Goal: Communication & Community: Answer question/provide support

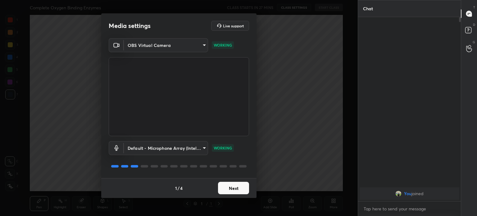
click at [160, 46] on body "1 2 3 4 5 6 7 C X Z C X Z E E Erase all H H Complete Oxygen Binding Enzymes CLA…" at bounding box center [238, 108] width 477 height 216
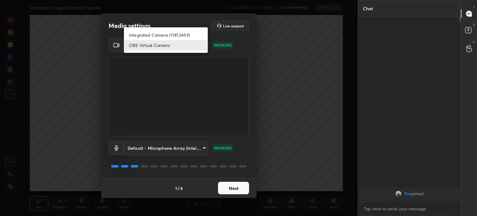
click at [164, 35] on li "Integrated Camera (174f:2459)" at bounding box center [166, 35] width 84 height 10
type input "508fb433e1996cd6e8905166ba7ed748c512908726d307d94b000c2f198a4065"
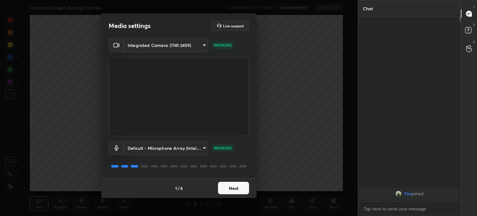
click at [231, 189] on button "Next" at bounding box center [233, 188] width 31 height 12
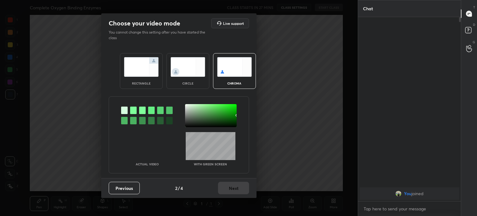
click at [231, 187] on div "Previous 2 / 4 Next" at bounding box center [178, 188] width 155 height 20
click at [193, 79] on div "circle" at bounding box center [188, 71] width 43 height 36
click at [194, 78] on div "circle" at bounding box center [188, 71] width 43 height 36
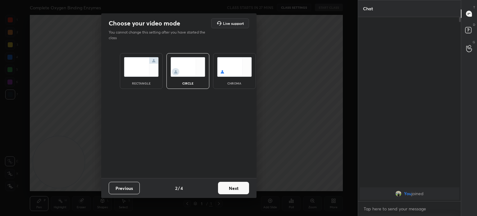
click at [233, 187] on button "Next" at bounding box center [233, 188] width 31 height 12
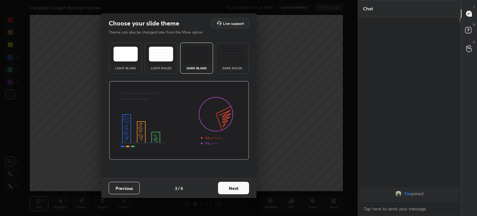
click at [235, 188] on button "Next" at bounding box center [233, 188] width 31 height 12
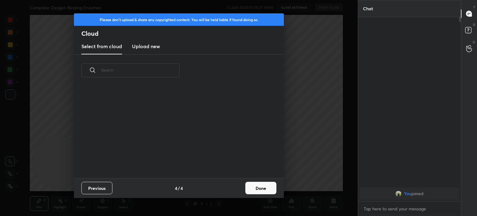
click at [265, 187] on button "Done" at bounding box center [261, 188] width 31 height 12
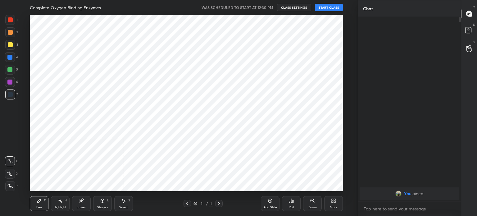
scroll to position [176, 333]
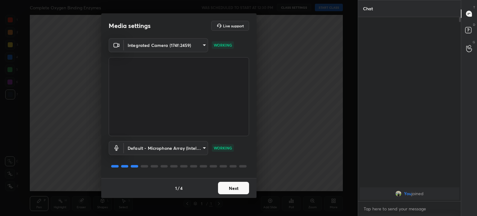
click at [227, 185] on button "Next" at bounding box center [233, 188] width 31 height 12
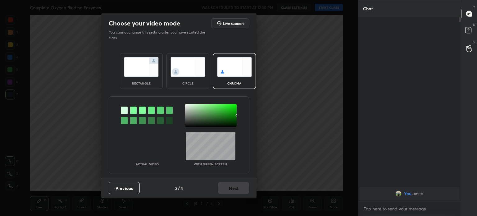
click at [228, 183] on div "Previous 2 / 4 Next" at bounding box center [178, 188] width 155 height 20
click at [187, 73] on img at bounding box center [188, 67] width 35 height 20
click at [189, 70] on img at bounding box center [188, 67] width 35 height 20
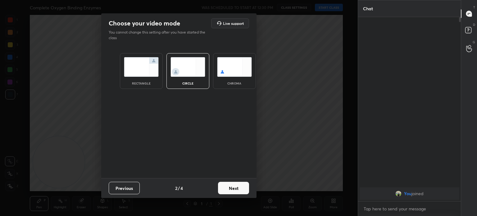
click at [238, 185] on button "Next" at bounding box center [233, 188] width 31 height 12
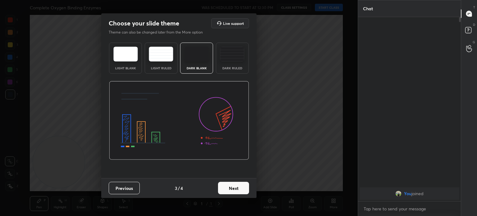
click at [240, 186] on button "Next" at bounding box center [233, 188] width 31 height 12
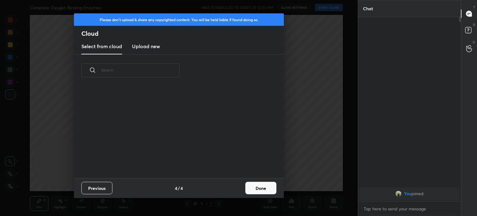
scroll to position [92, 200]
click at [257, 189] on button "Done" at bounding box center [261, 188] width 31 height 12
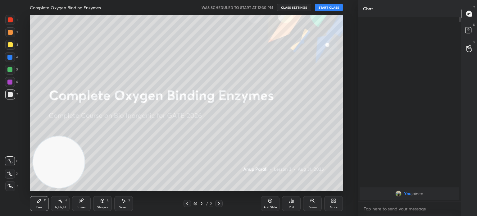
click at [8, 44] on div at bounding box center [10, 44] width 5 height 5
click at [8, 45] on div at bounding box center [10, 44] width 5 height 5
click at [7, 187] on icon at bounding box center [10, 186] width 6 height 4
click at [327, 8] on button "START CLASS" at bounding box center [329, 7] width 28 height 7
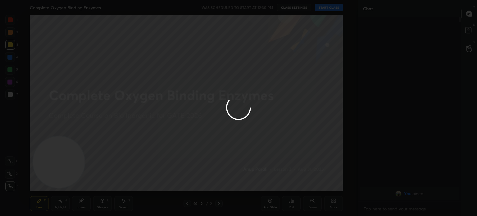
type textarea "x"
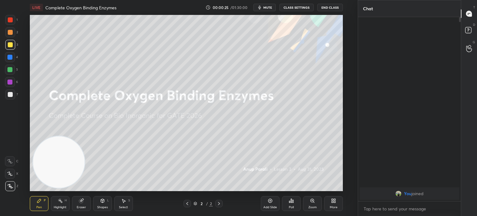
click at [10, 98] on div at bounding box center [10, 95] width 10 height 10
click at [10, 97] on div at bounding box center [10, 94] width 5 height 5
click at [327, 202] on div "More" at bounding box center [334, 203] width 19 height 15
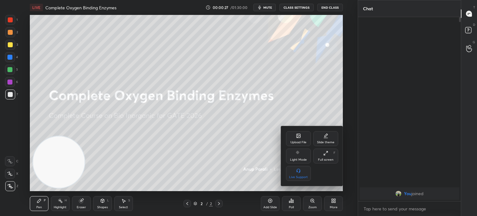
click at [297, 142] on div "Upload File" at bounding box center [299, 142] width 16 height 3
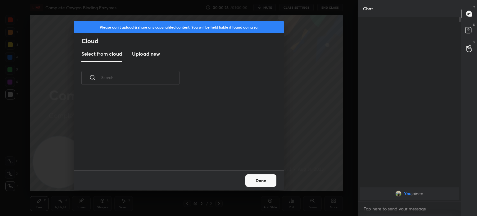
scroll to position [76, 200]
click at [145, 68] on input "text" at bounding box center [140, 77] width 78 height 26
click at [148, 54] on h3 "Upload new" at bounding box center [146, 53] width 28 height 7
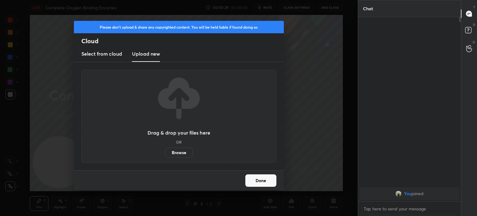
click at [183, 155] on label "Browse" at bounding box center [179, 153] width 28 height 10
click at [165, 155] on input "Browse" at bounding box center [165, 153] width 0 height 10
click at [253, 180] on button "Done" at bounding box center [261, 180] width 31 height 12
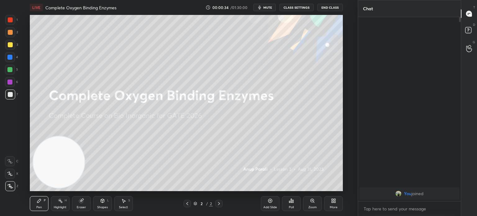
click at [11, 49] on div at bounding box center [10, 45] width 10 height 10
click at [11, 47] on div at bounding box center [10, 45] width 10 height 10
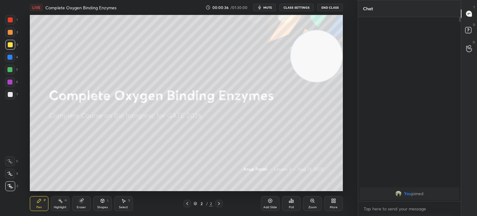
click at [270, 201] on icon at bounding box center [270, 200] width 5 height 5
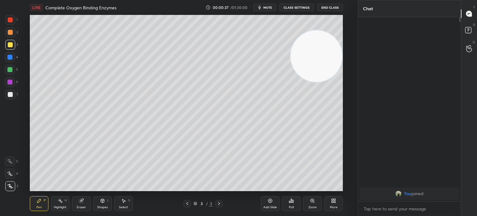
click at [2, 39] on div "1 2 3 4 5 6 7 C X Z C X Z E E Erase all H H" at bounding box center [10, 103] width 20 height 176
click at [9, 97] on div at bounding box center [10, 94] width 5 height 5
click at [10, 99] on div at bounding box center [10, 95] width 10 height 10
click at [10, 190] on div at bounding box center [10, 186] width 10 height 10
click at [12, 187] on icon at bounding box center [10, 186] width 6 height 4
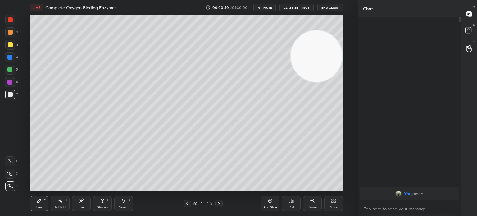
click at [8, 44] on div at bounding box center [10, 44] width 5 height 5
click at [10, 44] on div at bounding box center [10, 44] width 5 height 5
click at [14, 94] on div at bounding box center [10, 95] width 10 height 10
click at [13, 93] on div at bounding box center [10, 95] width 10 height 10
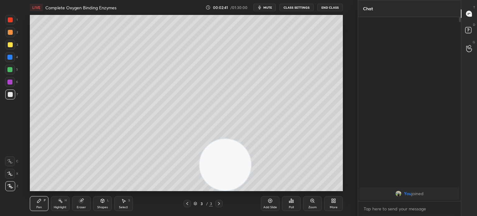
click at [335, 201] on icon at bounding box center [333, 200] width 5 height 5
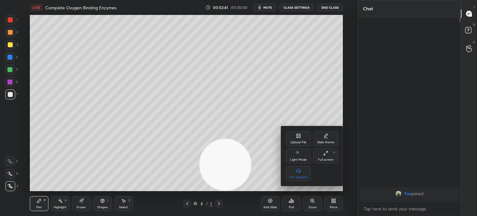
click at [300, 138] on icon at bounding box center [299, 136] width 4 height 4
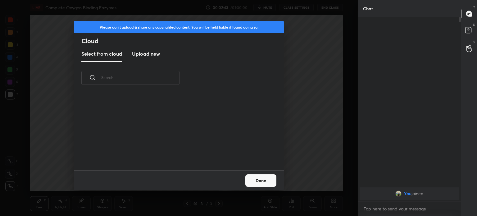
click at [154, 52] on h3 "Upload new" at bounding box center [146, 53] width 28 height 7
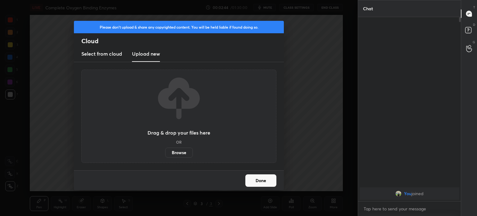
click at [185, 150] on label "Browse" at bounding box center [179, 153] width 28 height 10
click at [165, 150] on input "Browse" at bounding box center [165, 153] width 0 height 10
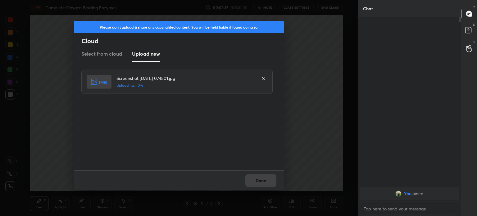
click at [252, 179] on div "Done" at bounding box center [179, 180] width 210 height 20
click at [254, 179] on div "Done" at bounding box center [179, 180] width 210 height 20
click at [257, 180] on button "Done" at bounding box center [261, 180] width 31 height 12
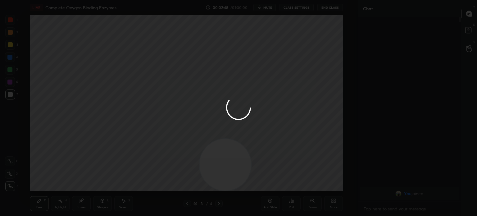
click at [259, 180] on button "Done" at bounding box center [261, 180] width 31 height 12
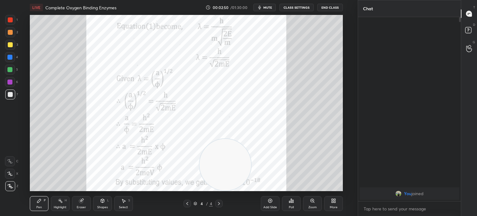
click at [185, 202] on div at bounding box center [187, 203] width 7 height 7
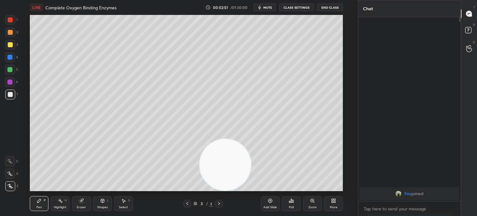
click at [333, 201] on icon at bounding box center [333, 200] width 5 height 5
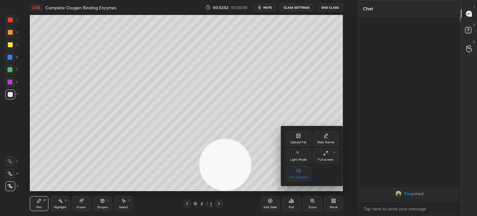
click at [297, 137] on icon at bounding box center [299, 136] width 4 height 4
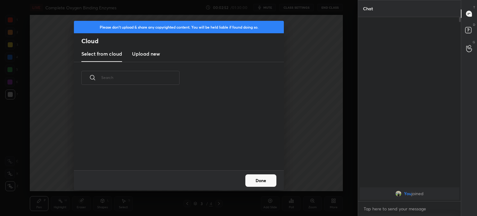
click at [141, 61] on new "Upload new" at bounding box center [146, 54] width 28 height 16
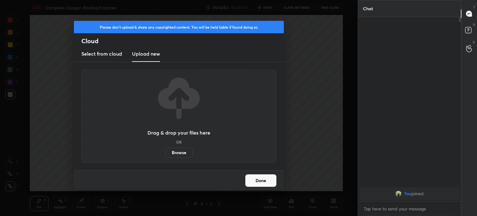
click at [172, 153] on label "Browse" at bounding box center [179, 153] width 28 height 10
click at [165, 153] on input "Browse" at bounding box center [165, 153] width 0 height 10
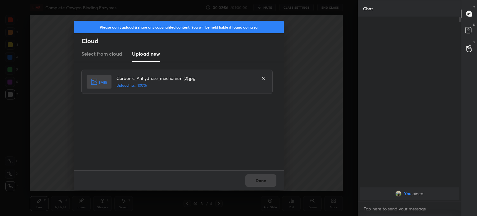
click at [251, 173] on div "Done" at bounding box center [179, 180] width 210 height 20
click at [257, 177] on button "Done" at bounding box center [261, 180] width 31 height 12
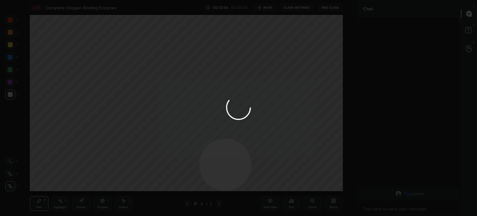
click at [258, 180] on div at bounding box center [238, 108] width 477 height 216
click at [260, 180] on div at bounding box center [238, 108] width 477 height 216
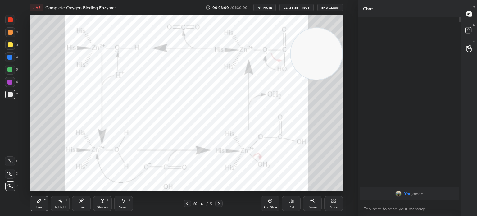
click at [61, 207] on div "Highlight" at bounding box center [60, 207] width 13 height 3
click at [62, 204] on div "Highlight H" at bounding box center [60, 203] width 19 height 15
click at [12, 19] on div at bounding box center [10, 19] width 5 height 5
click at [14, 21] on div at bounding box center [10, 20] width 10 height 10
click at [9, 57] on div at bounding box center [9, 57] width 5 height 5
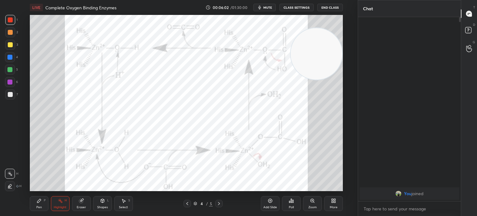
click at [10, 58] on div at bounding box center [9, 57] width 5 height 5
click at [35, 204] on div "Pen P" at bounding box center [39, 203] width 19 height 15
click at [35, 202] on div "Pen P" at bounding box center [39, 203] width 19 height 15
click at [8, 187] on icon at bounding box center [10, 186] width 6 height 4
click at [8, 25] on div at bounding box center [10, 20] width 10 height 10
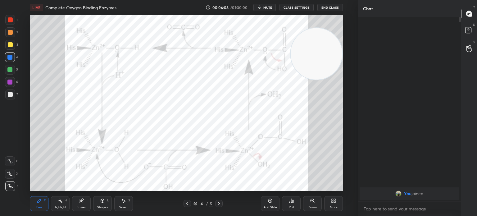
click at [8, 26] on div "1" at bounding box center [11, 21] width 12 height 12
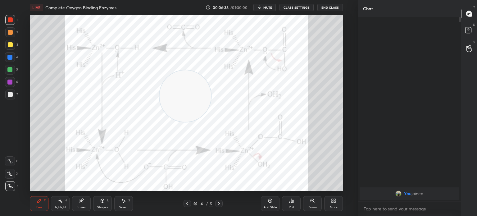
click at [271, 200] on icon at bounding box center [270, 200] width 5 height 5
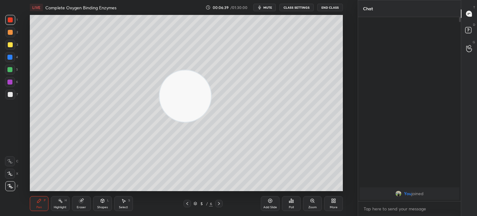
click at [11, 46] on div at bounding box center [10, 44] width 5 height 5
click at [11, 49] on div at bounding box center [10, 45] width 10 height 10
click at [7, 182] on div at bounding box center [10, 186] width 10 height 10
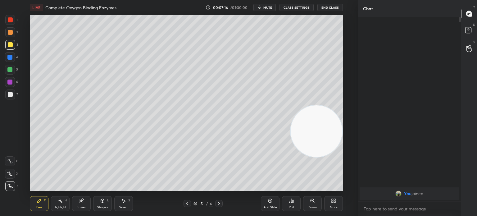
click at [11, 95] on div at bounding box center [10, 94] width 5 height 5
click at [65, 208] on div "Highlight" at bounding box center [60, 207] width 13 height 3
click at [64, 206] on div "Highlight" at bounding box center [60, 207] width 13 height 3
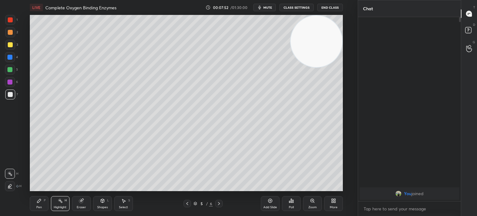
click at [15, 48] on div at bounding box center [10, 45] width 10 height 10
click at [15, 49] on div "3" at bounding box center [11, 45] width 13 height 10
click at [38, 207] on div "Pen" at bounding box center [39, 207] width 6 height 3
click at [41, 205] on div "Pen P" at bounding box center [39, 203] width 19 height 15
click at [40, 202] on icon at bounding box center [39, 200] width 5 height 5
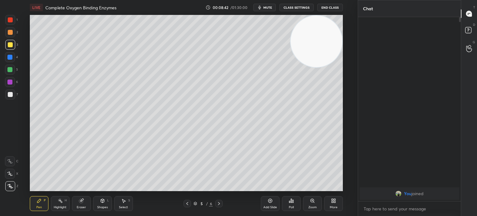
click at [12, 97] on div at bounding box center [10, 95] width 10 height 10
click at [12, 97] on div at bounding box center [10, 94] width 5 height 5
click at [274, 205] on div "Add Slide" at bounding box center [270, 203] width 19 height 15
click at [5, 45] on div at bounding box center [10, 45] width 10 height 10
click at [11, 49] on div at bounding box center [10, 45] width 10 height 10
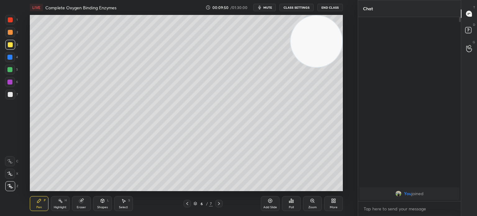
click at [11, 89] on div "6" at bounding box center [11, 83] width 13 height 12
click at [12, 94] on div at bounding box center [10, 95] width 10 height 10
click at [89, 203] on div "Eraser" at bounding box center [81, 203] width 19 height 15
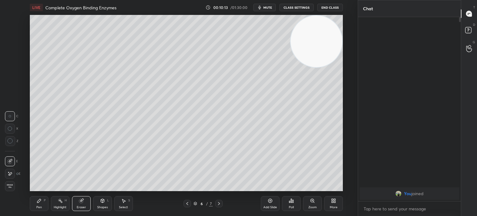
click at [47, 205] on div "Pen P" at bounding box center [39, 203] width 19 height 15
click at [46, 204] on div "Pen P" at bounding box center [39, 203] width 19 height 15
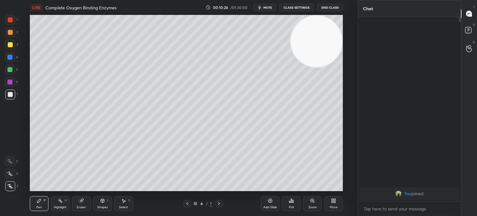
click at [59, 205] on div "Highlight H" at bounding box center [60, 203] width 19 height 15
click at [60, 202] on icon at bounding box center [60, 200] width 5 height 5
click at [18, 69] on div "5" at bounding box center [11, 70] width 13 height 10
click at [15, 71] on div "5" at bounding box center [11, 70] width 13 height 10
click at [42, 201] on div "Pen P" at bounding box center [39, 203] width 19 height 15
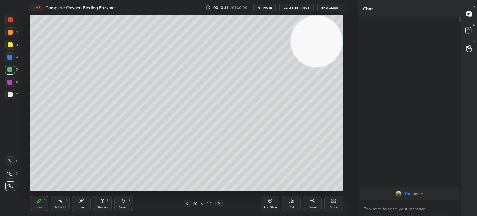
click at [42, 200] on div "Pen P" at bounding box center [39, 203] width 19 height 15
click at [15, 44] on div at bounding box center [10, 45] width 10 height 10
click at [12, 45] on div at bounding box center [10, 44] width 5 height 5
click at [267, 203] on div "Add Slide" at bounding box center [270, 203] width 19 height 15
click at [12, 48] on div at bounding box center [10, 45] width 10 height 10
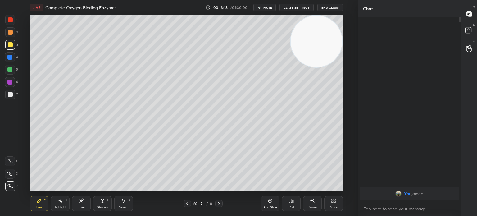
click at [10, 47] on div at bounding box center [10, 45] width 10 height 10
click at [9, 102] on div "7" at bounding box center [11, 96] width 13 height 12
click at [10, 96] on div at bounding box center [10, 94] width 5 height 5
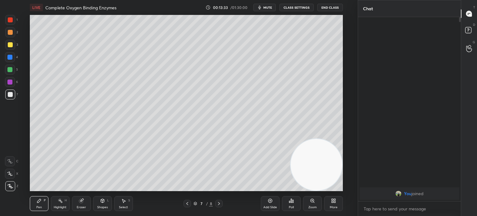
click at [12, 46] on div at bounding box center [10, 44] width 5 height 5
click at [12, 47] on div at bounding box center [10, 45] width 10 height 10
click at [81, 204] on div "Eraser" at bounding box center [81, 203] width 19 height 15
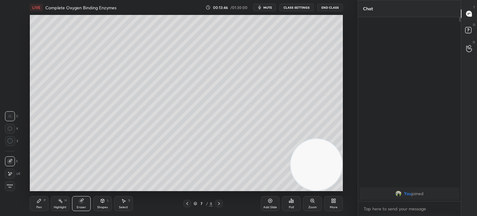
click at [38, 205] on div "Pen P" at bounding box center [39, 203] width 19 height 15
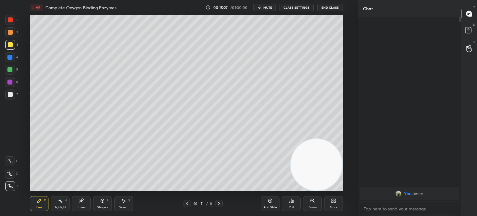
click at [62, 201] on icon at bounding box center [60, 200] width 5 height 5
click at [64, 203] on div "Highlight H" at bounding box center [60, 203] width 19 height 15
click at [12, 95] on div at bounding box center [10, 94] width 5 height 5
click at [37, 203] on icon at bounding box center [39, 201] width 4 height 4
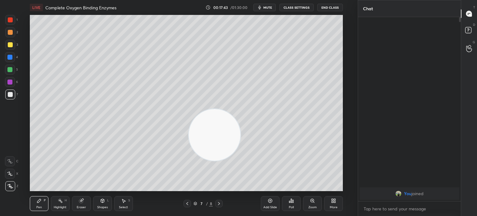
click at [335, 205] on div "More" at bounding box center [334, 203] width 19 height 15
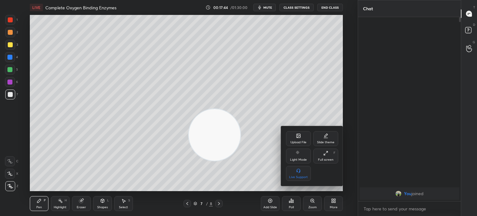
click at [302, 141] on div "Upload File" at bounding box center [299, 142] width 16 height 3
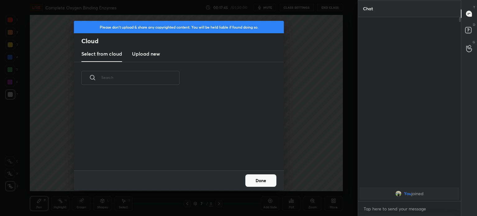
click at [152, 45] on h2 "Cloud" at bounding box center [182, 41] width 203 height 8
click at [152, 53] on h3 "Upload new" at bounding box center [146, 53] width 28 height 7
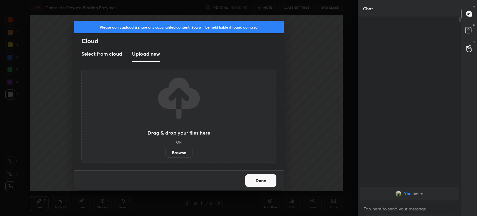
click at [184, 150] on label "Browse" at bounding box center [179, 153] width 28 height 10
click at [165, 150] on input "Browse" at bounding box center [165, 153] width 0 height 10
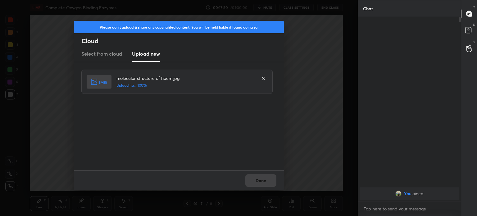
click at [261, 185] on div "Done" at bounding box center [179, 180] width 210 height 20
click at [260, 184] on button "Done" at bounding box center [261, 180] width 31 height 12
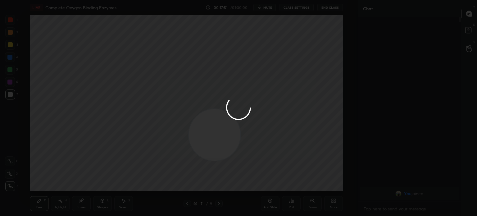
click at [260, 181] on button "Done" at bounding box center [261, 180] width 31 height 12
click at [260, 179] on div at bounding box center [238, 108] width 477 height 216
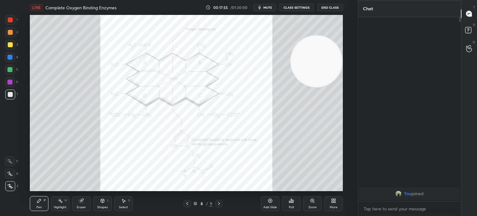
click at [58, 200] on circle at bounding box center [58, 200] width 1 height 1
click at [60, 200] on icon at bounding box center [60, 200] width 1 height 1
click at [4, 12] on div "1 2 3 4 5 6 7 C X Z C X Z E E Erase all H H LIVE Complete Oxygen Binding Enzyme…" at bounding box center [176, 108] width 353 height 216
click at [11, 21] on div at bounding box center [10, 19] width 5 height 5
click at [11, 23] on div at bounding box center [10, 20] width 10 height 10
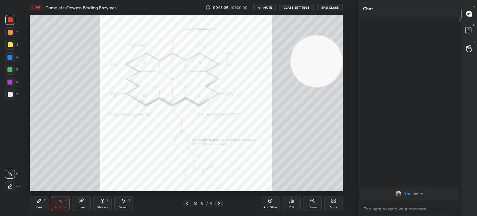
click at [38, 200] on icon at bounding box center [39, 200] width 5 height 5
click at [77, 201] on div "Eraser" at bounding box center [81, 203] width 19 height 15
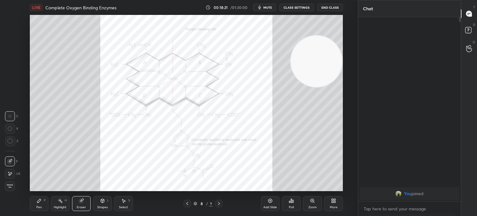
click at [7, 185] on span "Erase all" at bounding box center [9, 186] width 9 height 4
click at [12, 189] on div "1 2 3 4 5 6 7 C X Z C X Z E E Erase all H H" at bounding box center [10, 103] width 20 height 176
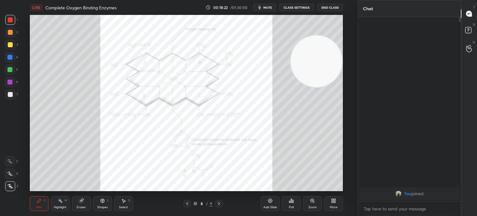
click at [35, 209] on div "Pen P" at bounding box center [39, 203] width 19 height 15
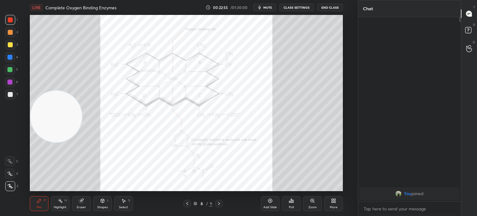
click at [16, 46] on div "3" at bounding box center [11, 45] width 13 height 10
click at [13, 45] on div at bounding box center [10, 45] width 10 height 10
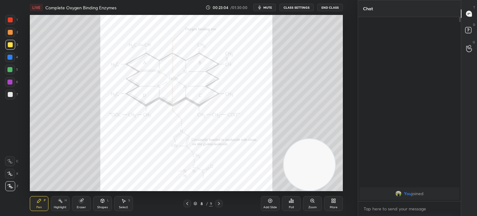
click at [12, 48] on div at bounding box center [10, 45] width 10 height 10
click at [12, 47] on div at bounding box center [10, 45] width 10 height 10
click at [272, 202] on icon at bounding box center [271, 201] width 4 height 4
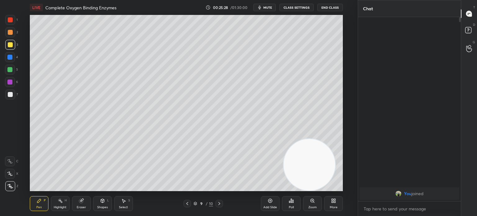
click at [10, 99] on div at bounding box center [10, 95] width 10 height 10
click at [10, 97] on div at bounding box center [10, 95] width 10 height 10
click at [10, 96] on div at bounding box center [10, 94] width 5 height 5
click at [187, 203] on icon at bounding box center [187, 203] width 5 height 5
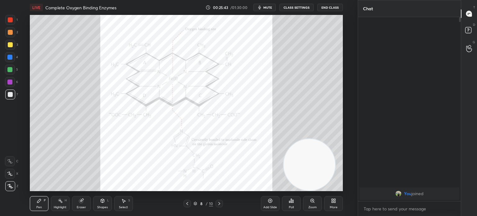
click at [222, 203] on div at bounding box center [219, 203] width 7 height 7
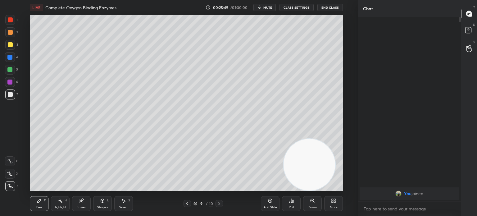
click at [10, 47] on div at bounding box center [10, 45] width 10 height 10
click at [10, 48] on div at bounding box center [10, 45] width 10 height 10
click at [8, 99] on div at bounding box center [10, 95] width 10 height 10
click at [8, 97] on div at bounding box center [10, 95] width 10 height 10
click at [83, 209] on div "Eraser" at bounding box center [81, 207] width 9 height 3
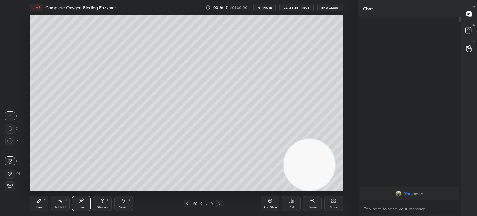
click at [10, 177] on div at bounding box center [10, 174] width 10 height 10
click at [33, 203] on div "Pen P" at bounding box center [39, 203] width 19 height 15
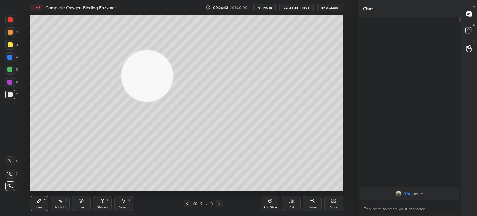
click at [19, 43] on div "1 2 3 4 5 6 7 C X Z E E Erase all H H" at bounding box center [10, 103] width 20 height 176
click at [14, 48] on div at bounding box center [10, 45] width 10 height 10
click at [12, 62] on div at bounding box center [10, 57] width 10 height 10
click at [13, 59] on div at bounding box center [10, 57] width 10 height 10
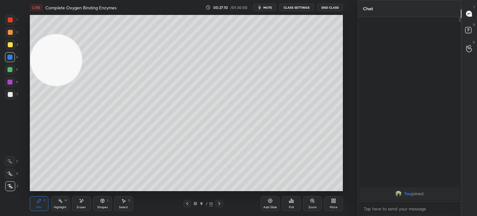
click at [10, 71] on div at bounding box center [9, 69] width 5 height 5
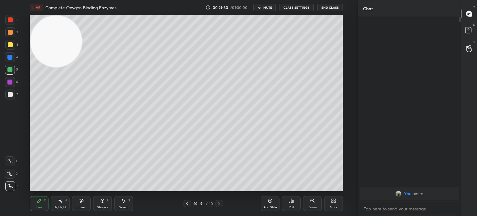
click at [272, 6] on span "mute" at bounding box center [268, 7] width 9 height 4
click at [295, 5] on button "CLASS SETTINGS" at bounding box center [297, 7] width 34 height 7
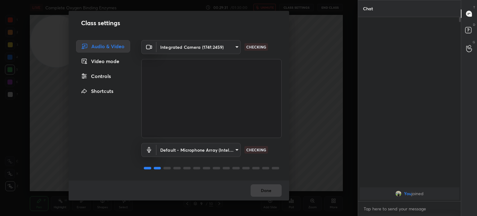
click at [225, 44] on body "1 2 3 4 5 6 7 C X Z E E Erase all H H LIVE Complete Oxygen Binding Enzymes 00:2…" at bounding box center [238, 108] width 477 height 216
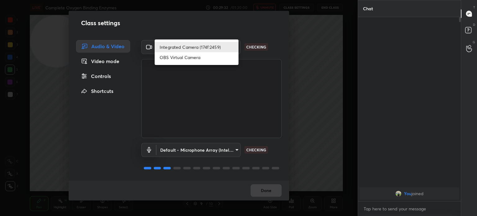
click at [210, 56] on li "OBS Virtual Camera" at bounding box center [197, 57] width 84 height 10
type input "68a8993dd87bda3d5b66c110c3b6a96e94b8352f026b6fb61be91fdecf3cec3e"
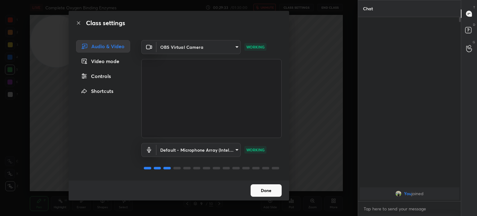
click at [274, 191] on button "Done" at bounding box center [266, 190] width 31 height 12
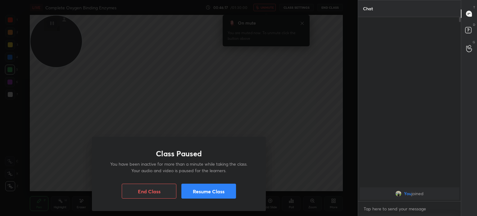
click at [198, 195] on button "Resume Class" at bounding box center [209, 191] width 55 height 15
